Goal: Transaction & Acquisition: Purchase product/service

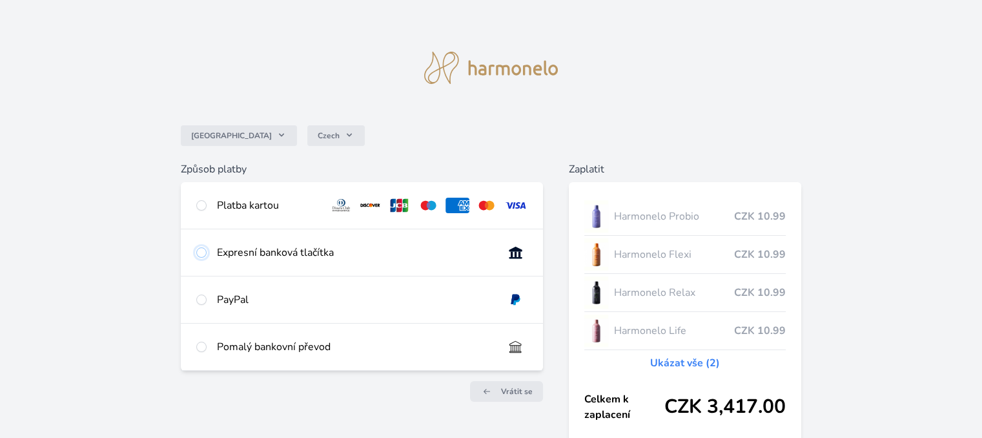
click at [200, 256] on input "radio" at bounding box center [201, 252] width 10 height 10
radio input "true"
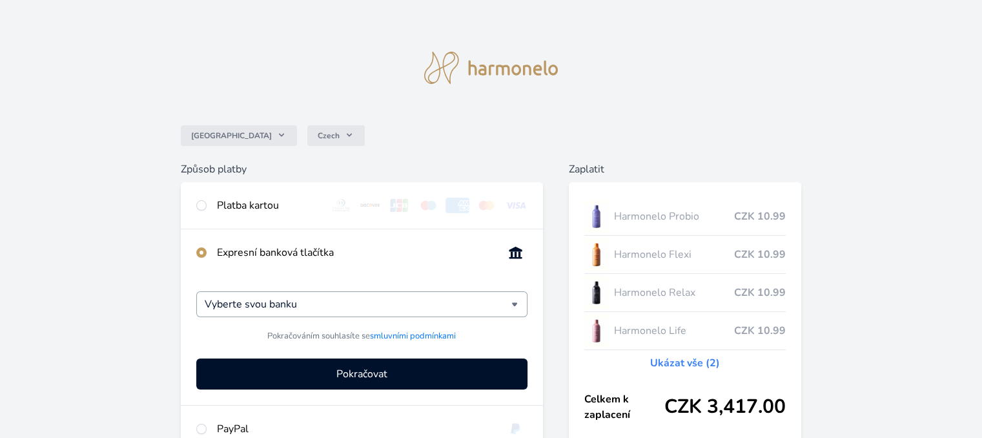
click at [518, 305] on div "Vyberte svou banku" at bounding box center [361, 304] width 331 height 26
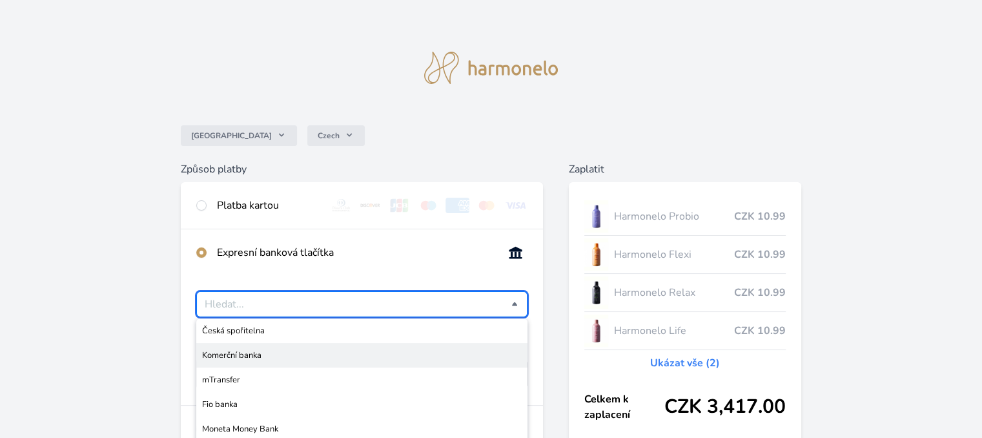
click at [364, 352] on span "Komerční banka" at bounding box center [361, 355] width 319 height 13
type input "Komerční banka"
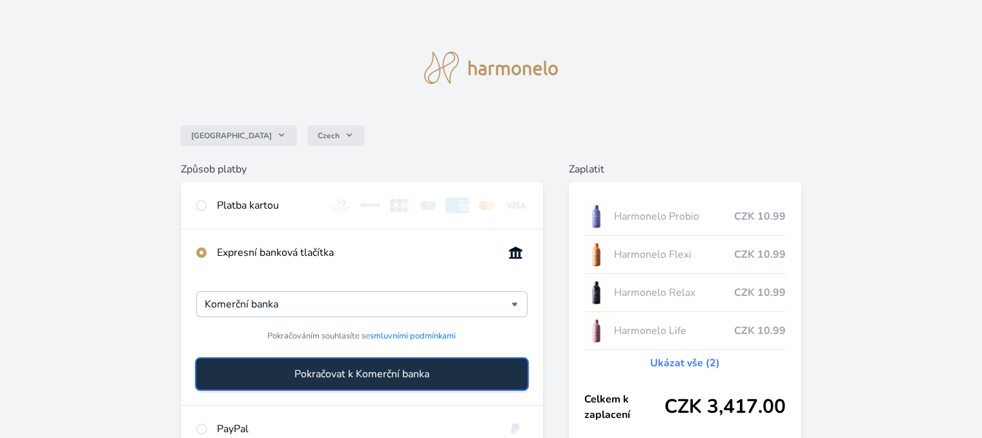
click at [367, 374] on span "Pokračovat k Komerční banka" at bounding box center [361, 373] width 135 height 15
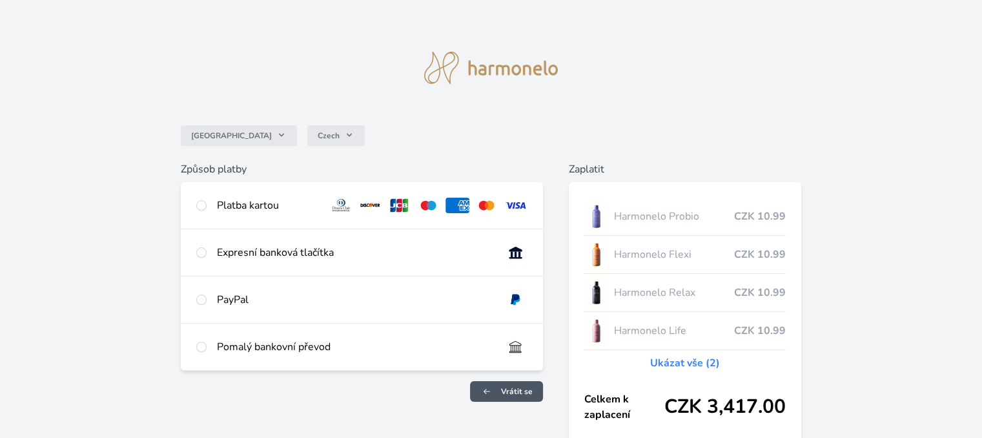
click at [509, 395] on span "Vrátit se" at bounding box center [517, 391] width 32 height 10
